Goal: Information Seeking & Learning: Check status

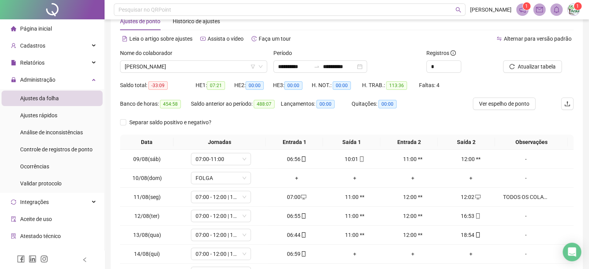
scroll to position [7, 0]
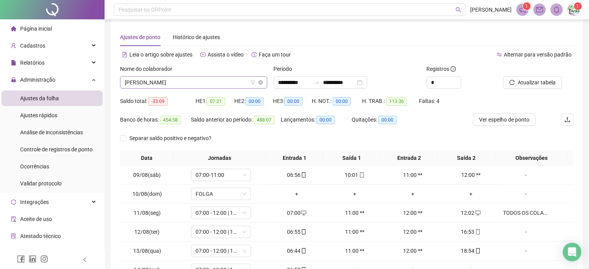
click at [200, 83] on span "[PERSON_NAME]" at bounding box center [194, 83] width 138 height 12
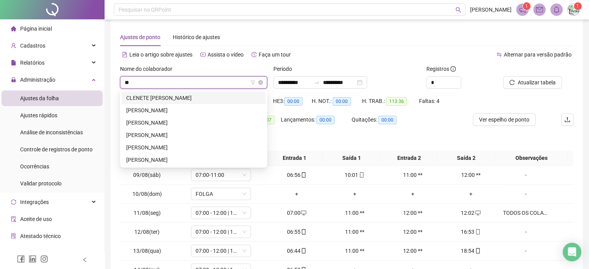
scroll to position [0, 0]
type input "***"
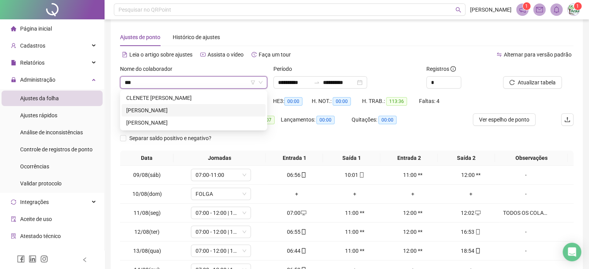
click at [170, 110] on div "[PERSON_NAME]" at bounding box center [193, 110] width 135 height 9
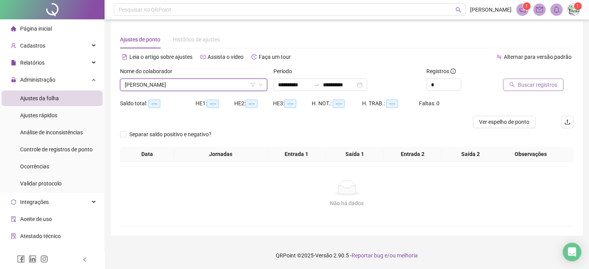
click at [520, 81] on span "Buscar registros" at bounding box center [537, 85] width 39 height 9
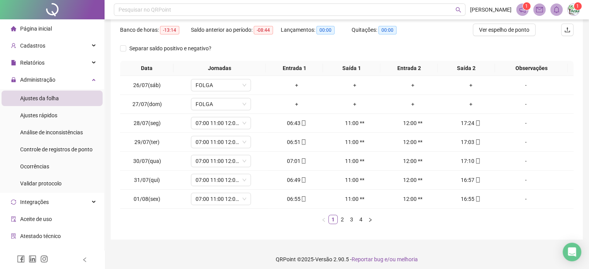
scroll to position [100, 0]
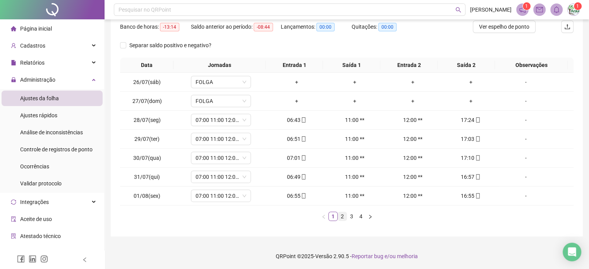
click at [340, 217] on link "2" at bounding box center [342, 216] width 9 height 9
click at [352, 216] on link "3" at bounding box center [351, 216] width 9 height 9
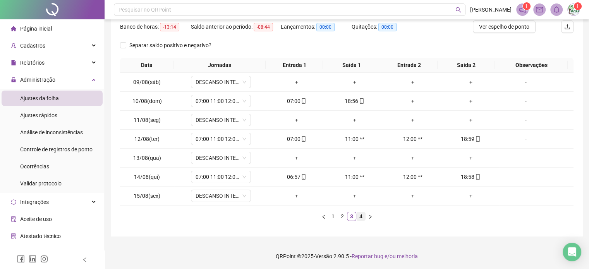
click at [360, 215] on link "4" at bounding box center [361, 216] width 9 height 9
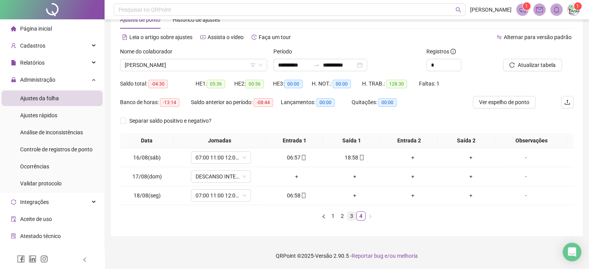
click at [348, 220] on link "3" at bounding box center [351, 216] width 9 height 9
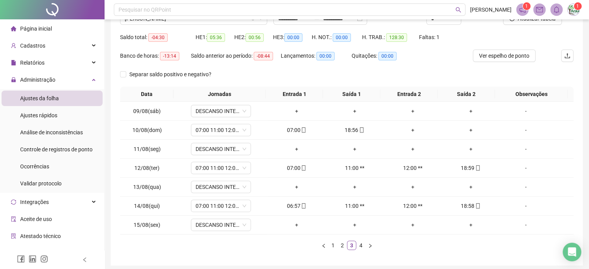
scroll to position [100, 0]
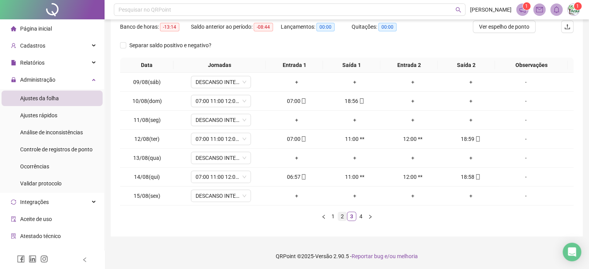
click at [341, 216] on link "2" at bounding box center [342, 216] width 9 height 9
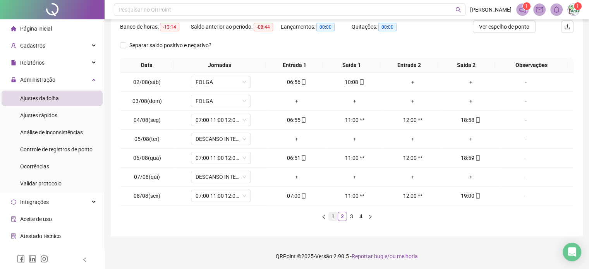
click at [330, 216] on link "1" at bounding box center [333, 216] width 9 height 9
click at [342, 216] on link "2" at bounding box center [342, 216] width 9 height 9
click at [331, 215] on link "1" at bounding box center [333, 216] width 9 height 9
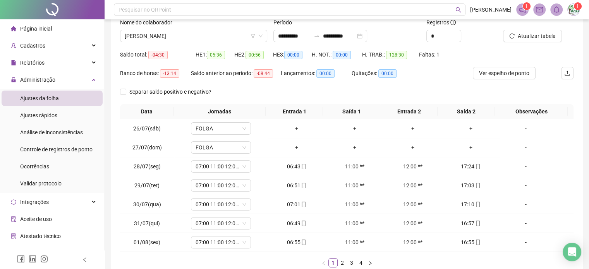
scroll to position [62, 0]
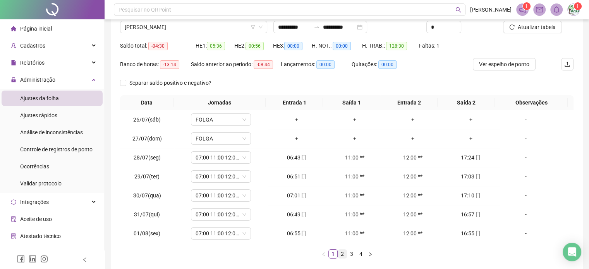
click at [342, 254] on link "2" at bounding box center [342, 254] width 9 height 9
click at [333, 254] on link "1" at bounding box center [333, 254] width 9 height 9
click at [341, 255] on link "2" at bounding box center [342, 254] width 9 height 9
click at [333, 254] on link "1" at bounding box center [333, 254] width 9 height 9
click at [339, 254] on link "2" at bounding box center [342, 254] width 9 height 9
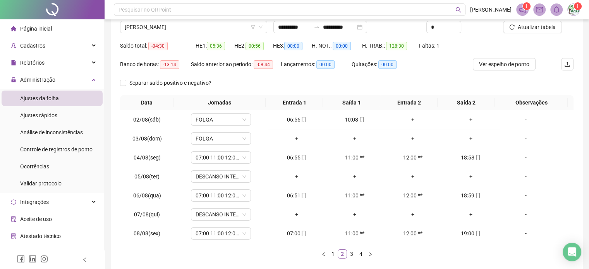
click at [339, 254] on link "2" at bounding box center [342, 254] width 9 height 9
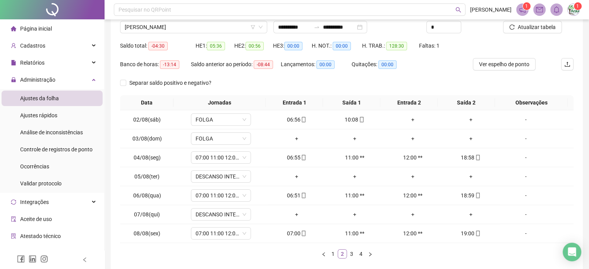
click at [339, 254] on link "2" at bounding box center [342, 254] width 9 height 9
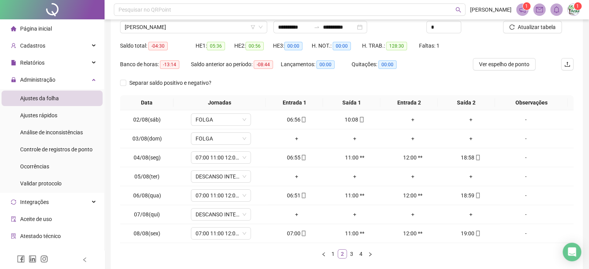
click at [339, 254] on link "2" at bounding box center [342, 254] width 9 height 9
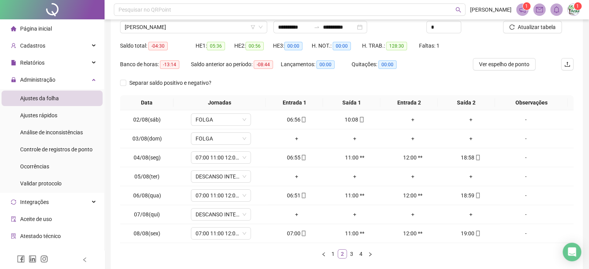
click at [339, 254] on link "2" at bounding box center [342, 254] width 9 height 9
click at [340, 254] on link "2" at bounding box center [342, 254] width 9 height 9
click at [341, 256] on link "2" at bounding box center [342, 254] width 9 height 9
click at [342, 257] on li "2" at bounding box center [342, 253] width 9 height 9
click at [343, 258] on div "Data Jornadas Entrada 1 Saída 1 Entrada 2 Saída 2 Observações 02/08(sáb) FOLGA …" at bounding box center [346, 180] width 453 height 170
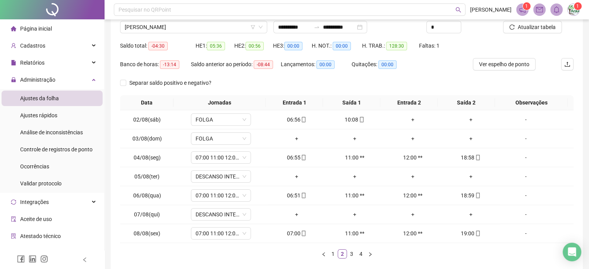
click at [344, 259] on div "Data Jornadas Entrada 1 Saída 1 Entrada 2 Saída 2 Observações 02/08(sáb) FOLGA …" at bounding box center [346, 180] width 453 height 170
drag, startPoint x: 344, startPoint y: 260, endPoint x: 343, endPoint y: 249, distance: 10.9
click at [343, 250] on link "2" at bounding box center [342, 254] width 9 height 9
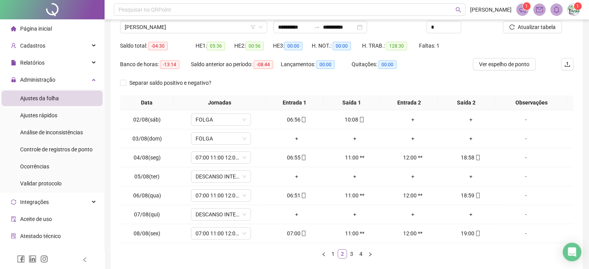
click at [344, 251] on link "2" at bounding box center [342, 254] width 9 height 9
click at [347, 256] on link "3" at bounding box center [351, 254] width 9 height 9
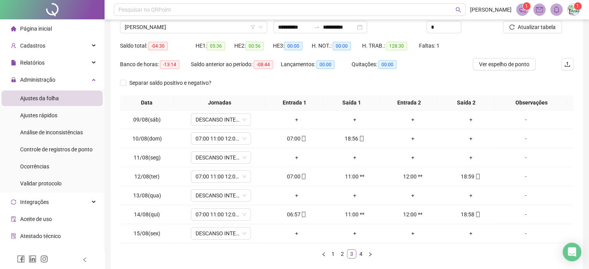
click at [347, 254] on link "3" at bounding box center [351, 254] width 9 height 9
click at [347, 255] on link "3" at bounding box center [351, 254] width 9 height 9
click at [348, 256] on link "3" at bounding box center [351, 254] width 9 height 9
click at [350, 258] on div "Data Jornadas Entrada 1 Saída 1 Entrada 2 Saída 2 Observações 09/08(sáb) DESCAN…" at bounding box center [346, 180] width 453 height 170
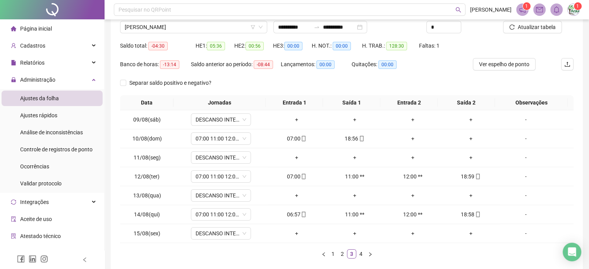
click at [350, 258] on div "Data Jornadas Entrada 1 Saída 1 Entrada 2 Saída 2 Observações 09/08(sáb) DESCAN…" at bounding box center [346, 180] width 453 height 170
click at [350, 258] on li "3" at bounding box center [351, 253] width 9 height 9
click at [351, 260] on div "Data Jornadas Entrada 1 Saída 1 Entrada 2 Saída 2 Observações 09/08(sáb) DESCAN…" at bounding box center [346, 180] width 453 height 170
click at [352, 262] on div "Data Jornadas Entrada 1 Saída 1 Entrada 2 Saída 2 Observações 09/08(sáb) DESCAN…" at bounding box center [346, 180] width 453 height 170
click at [353, 262] on div "Data Jornadas Entrada 1 Saída 1 Entrada 2 Saída 2 Observações 09/08(sáb) DESCAN…" at bounding box center [346, 180] width 453 height 170
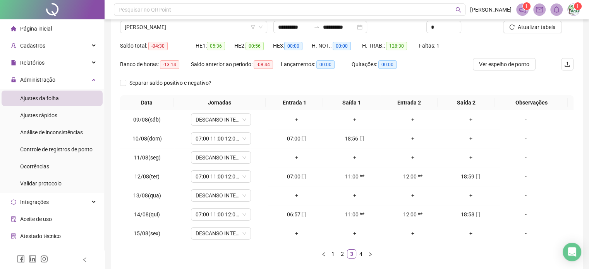
click at [356, 268] on div "**********" at bounding box center [347, 119] width 472 height 311
click at [359, 207] on html "**********" at bounding box center [294, 72] width 589 height 269
click at [359, 265] on div "**********" at bounding box center [347, 119] width 472 height 311
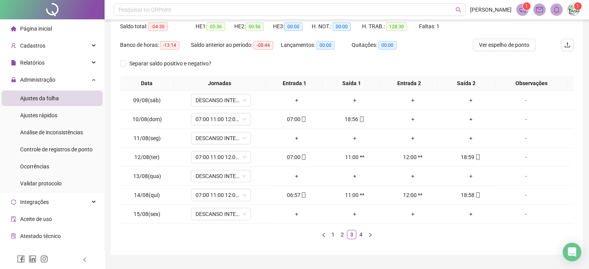
scroll to position [100, 0]
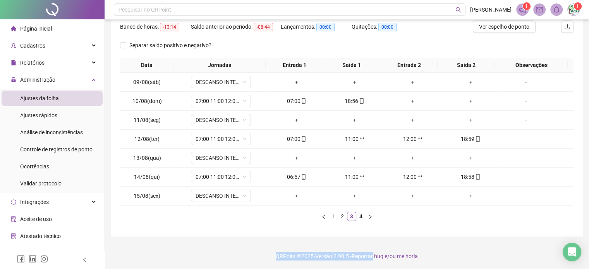
click at [359, 265] on div "**********" at bounding box center [347, 84] width 484 height 369
click at [359, 265] on footer "QRPoint © 2025 - Versão 2.90.5 - Reportar bug e/ou melhoria" at bounding box center [347, 256] width 484 height 27
click at [360, 266] on footer "QRPoint © 2025 - Versão 2.90.5 - Reportar bug e/ou melhoria" at bounding box center [347, 256] width 484 height 27
click at [362, 268] on footer "QRPoint © 2025 - Versão 2.90.5 - Reportar bug e/ou melhoria" at bounding box center [347, 256] width 484 height 27
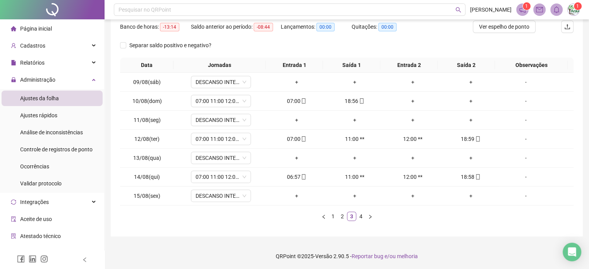
click at [362, 268] on footer "QRPoint © 2025 - Versão 2.90.5 - Reportar bug e/ou melhoria" at bounding box center [347, 256] width 484 height 27
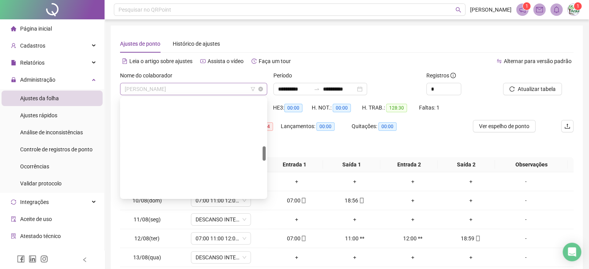
scroll to position [322, 0]
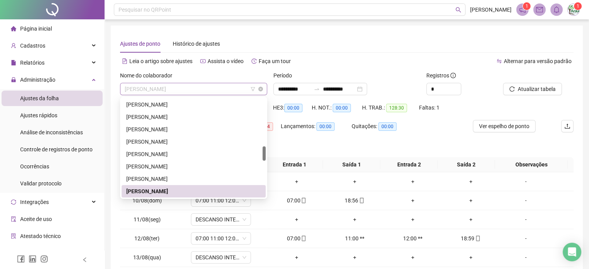
click at [221, 88] on span "[PERSON_NAME]" at bounding box center [194, 89] width 138 height 12
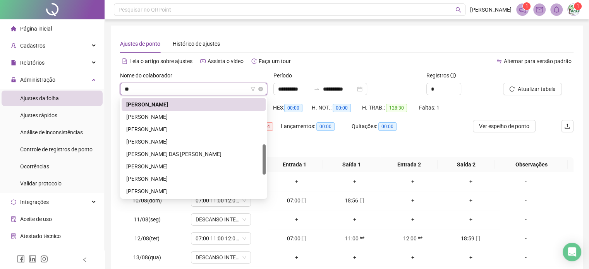
scroll to position [74, 0]
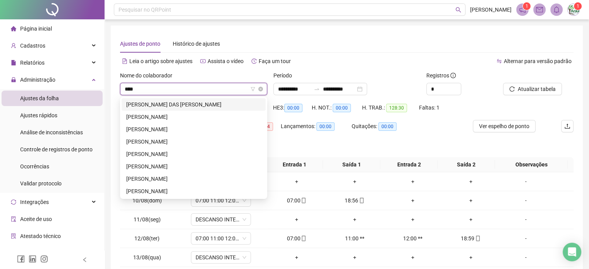
type input "*****"
click at [179, 101] on div "[PERSON_NAME] DAS [PERSON_NAME]" at bounding box center [193, 104] width 135 height 9
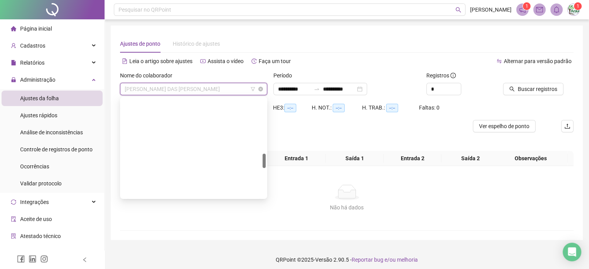
scroll to position [372, 0]
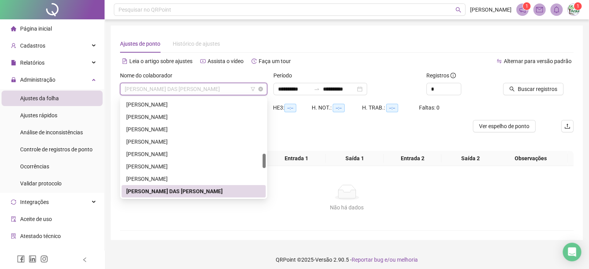
click at [222, 88] on span "[PERSON_NAME] DAS [PERSON_NAME]" at bounding box center [194, 89] width 138 height 12
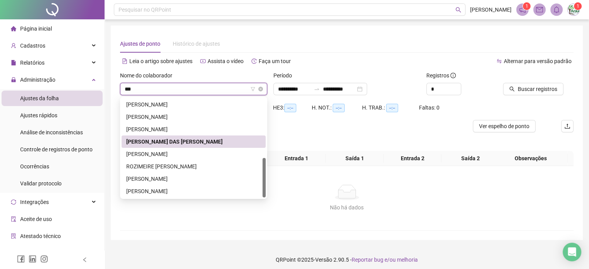
scroll to position [0, 0]
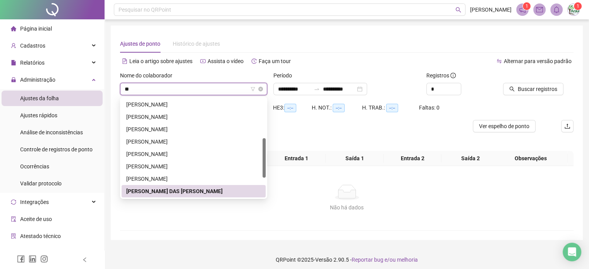
type input "*"
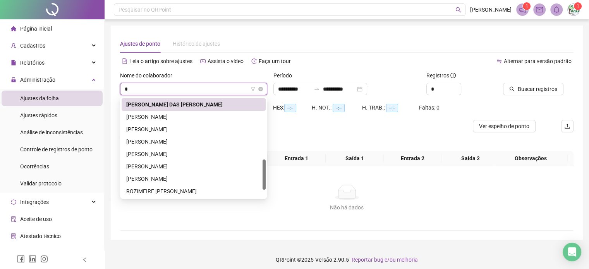
type input "**"
click at [181, 113] on div "[PERSON_NAME]" at bounding box center [193, 117] width 135 height 9
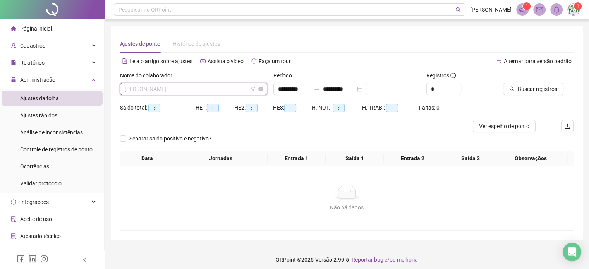
scroll to position [384, 0]
click at [208, 89] on span "[PERSON_NAME]" at bounding box center [194, 89] width 138 height 12
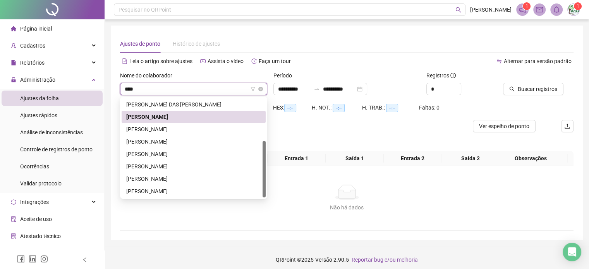
scroll to position [0, 0]
type input "*****"
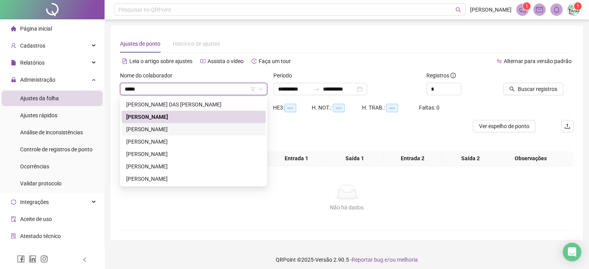
click at [173, 131] on div "[PERSON_NAME]" at bounding box center [193, 129] width 135 height 9
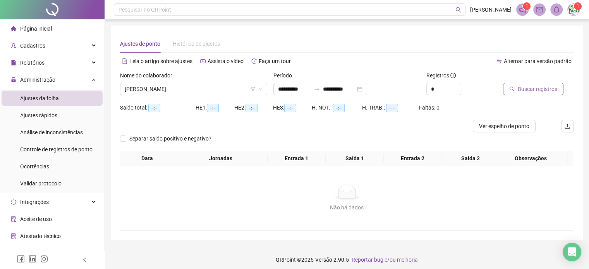
click at [534, 88] on span "Buscar registros" at bounding box center [537, 89] width 39 height 9
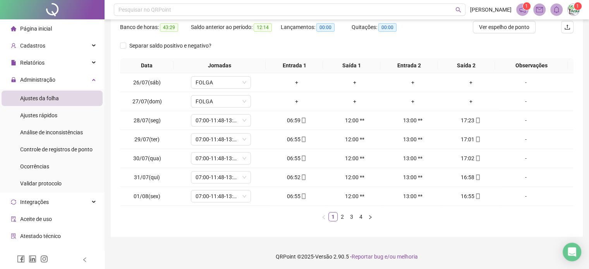
scroll to position [100, 0]
click at [341, 218] on link "2" at bounding box center [342, 216] width 9 height 9
click at [334, 218] on link "1" at bounding box center [333, 216] width 9 height 9
click at [340, 216] on link "2" at bounding box center [342, 216] width 9 height 9
click at [353, 215] on link "3" at bounding box center [351, 216] width 9 height 9
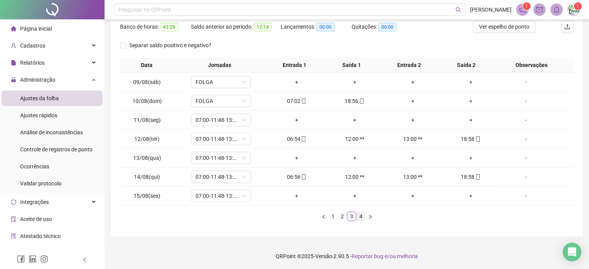
click at [359, 217] on link "4" at bounding box center [361, 216] width 9 height 9
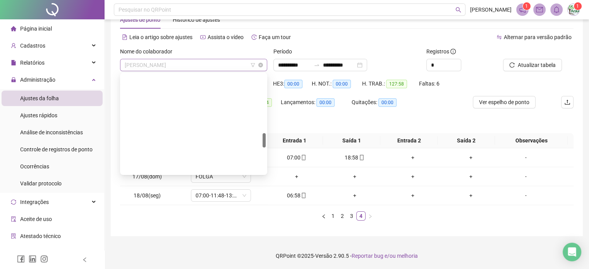
scroll to position [397, 0]
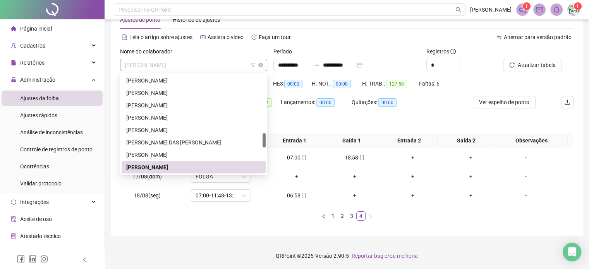
click at [188, 65] on span "[PERSON_NAME]" at bounding box center [194, 65] width 138 height 12
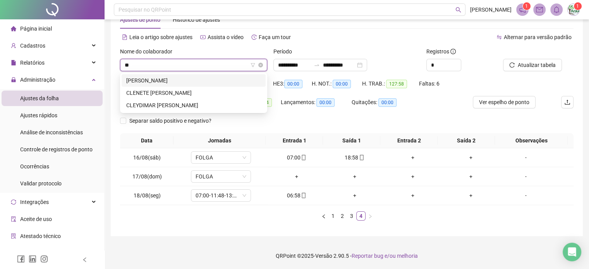
scroll to position [0, 0]
type input "***"
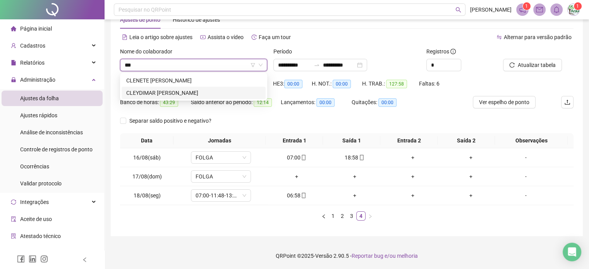
click at [193, 92] on div "CLEYDIMAR [PERSON_NAME]" at bounding box center [193, 93] width 135 height 9
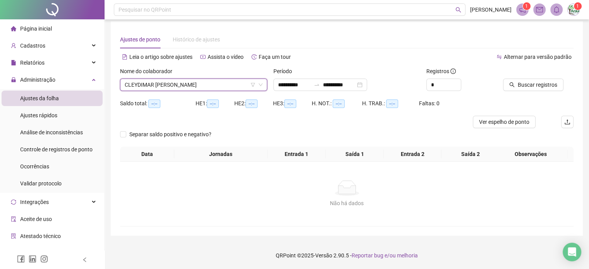
scroll to position [10, 0]
